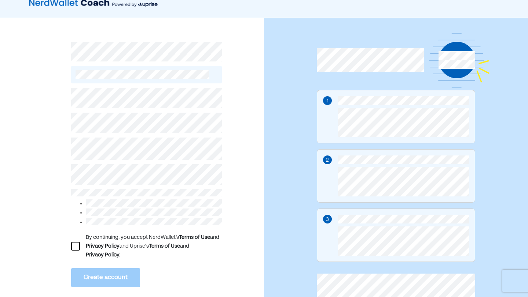
scroll to position [14, 0]
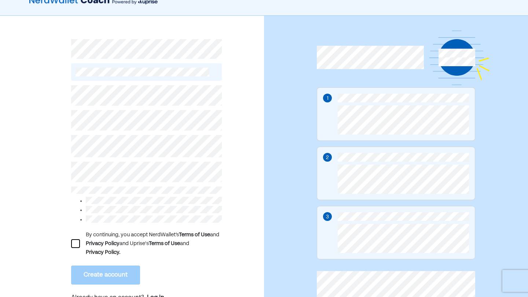
click at [76, 243] on div at bounding box center [75, 244] width 9 height 9
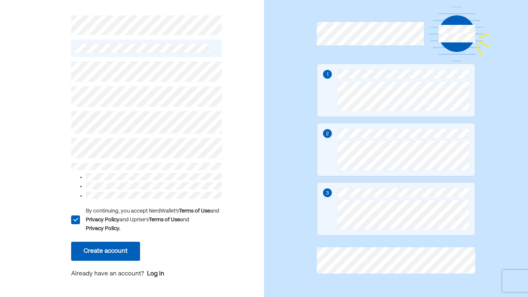
click at [93, 247] on button "Create account" at bounding box center [105, 251] width 69 height 19
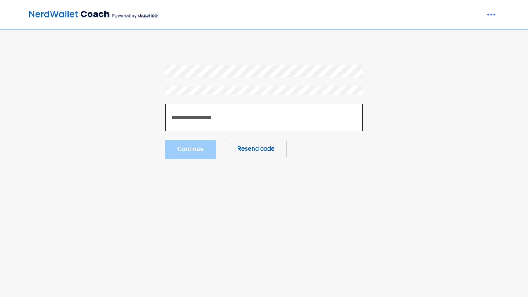
click at [245, 124] on input "number" at bounding box center [264, 118] width 198 height 28
paste input "******"
type input "******"
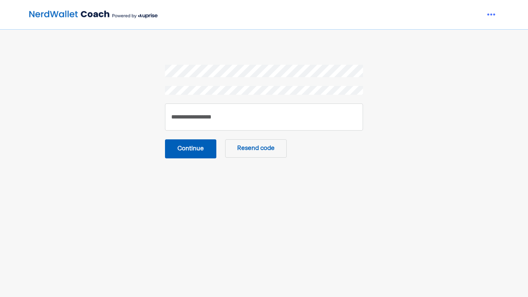
click at [188, 162] on main "****** Continue Resend code" at bounding box center [263, 198] width 369 height 266
click at [185, 148] on button "Continue" at bounding box center [190, 149] width 51 height 19
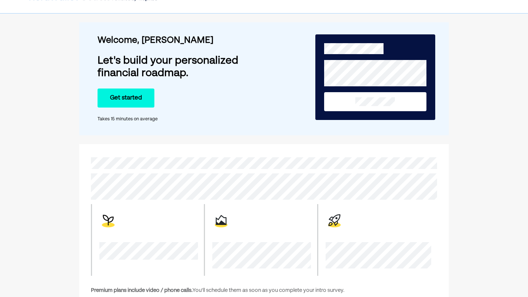
scroll to position [4, 0]
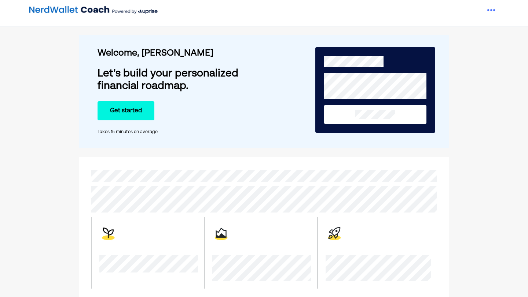
click at [111, 108] on button "Get started" at bounding box center [125, 110] width 57 height 19
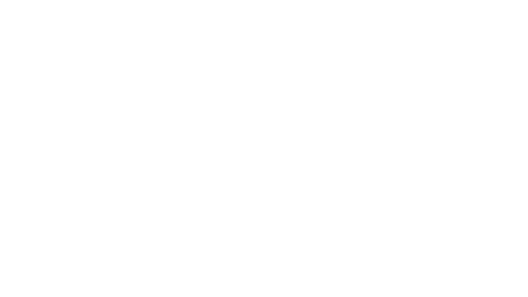
scroll to position [0, 0]
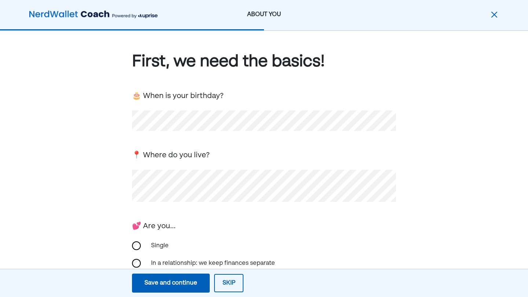
click at [162, 134] on div "First, we need the basics! 🎂 When is your birthday? 📍 Where do you live? 💕 Are …" at bounding box center [264, 227] width 264 height 352
click at [134, 137] on div "First, we need the basics! 🎂 When is your birthday? 📍 Where do you live? 💕 Are …" at bounding box center [264, 227] width 264 height 352
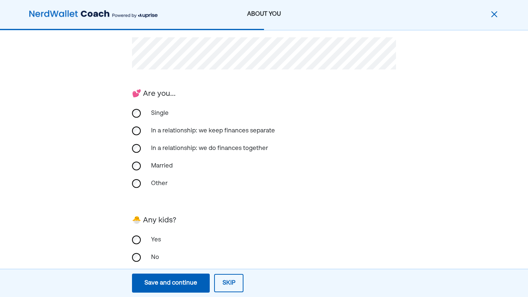
scroll to position [149, 0]
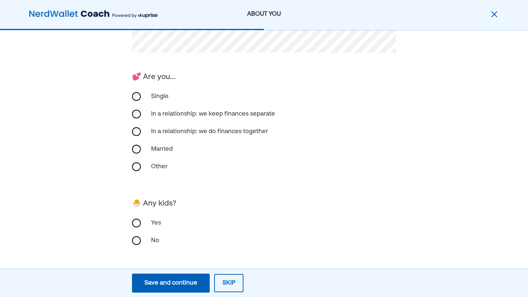
click at [134, 236] on div "No" at bounding box center [264, 241] width 264 height 18
click at [165, 281] on div "Save and continue" at bounding box center [170, 283] width 53 height 9
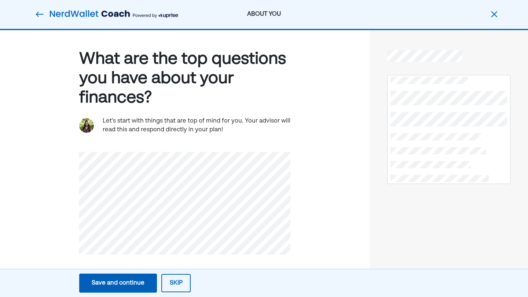
scroll to position [0, 0]
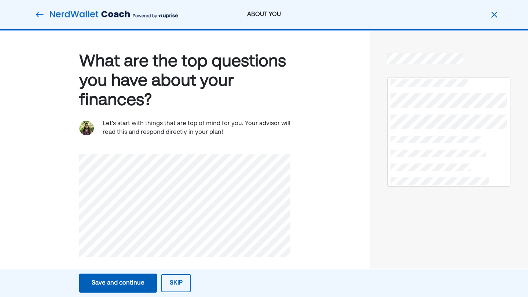
click at [134, 284] on div "Save and continue" at bounding box center [118, 283] width 53 height 9
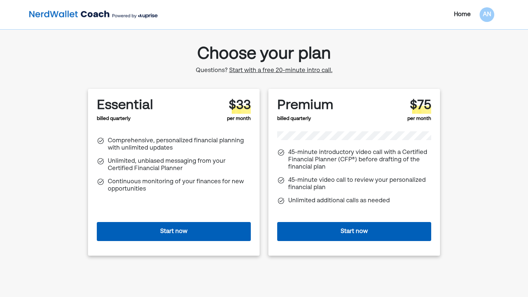
click at [273, 71] on span "Start with a free 20-minute intro call." at bounding box center [280, 71] width 103 height 6
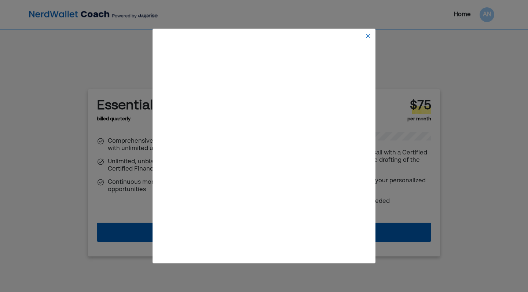
click at [367, 36] on img at bounding box center [368, 36] width 6 height 6
